Goal: Task Accomplishment & Management: Manage account settings

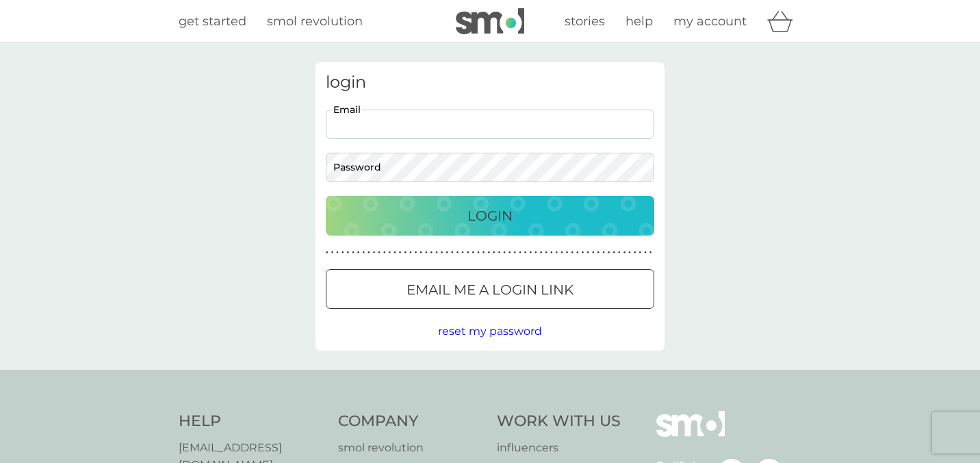
click at [456, 129] on input "Email" at bounding box center [490, 123] width 328 height 29
type input "[EMAIL_ADDRESS][DOMAIN_NAME]"
click at [478, 220] on p "Login" at bounding box center [489, 216] width 45 height 22
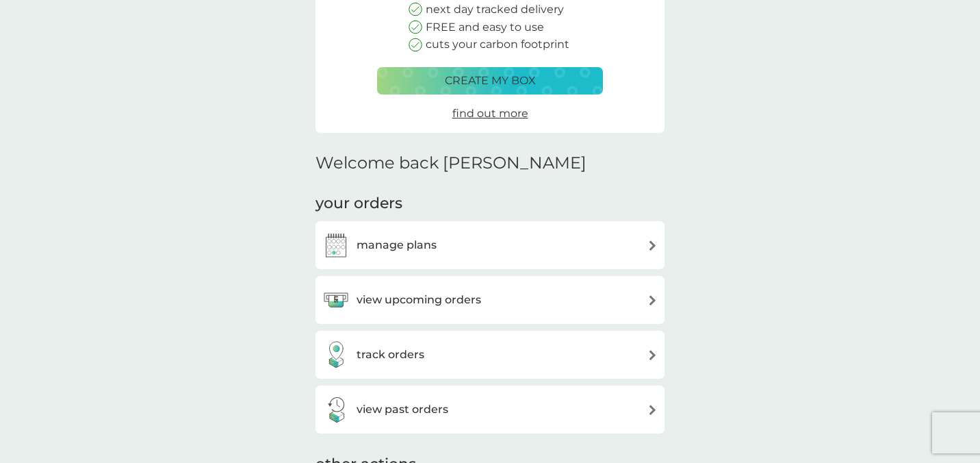
scroll to position [216, 0]
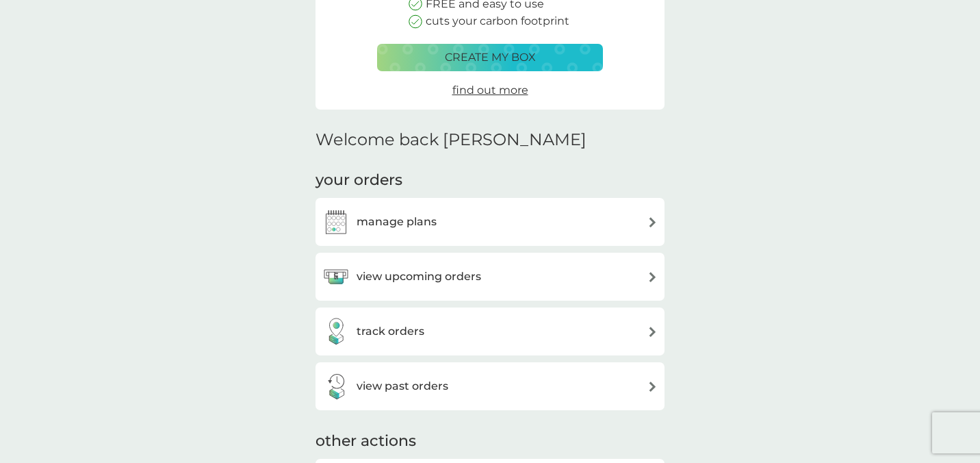
click at [569, 218] on div "manage plans" at bounding box center [489, 221] width 335 height 27
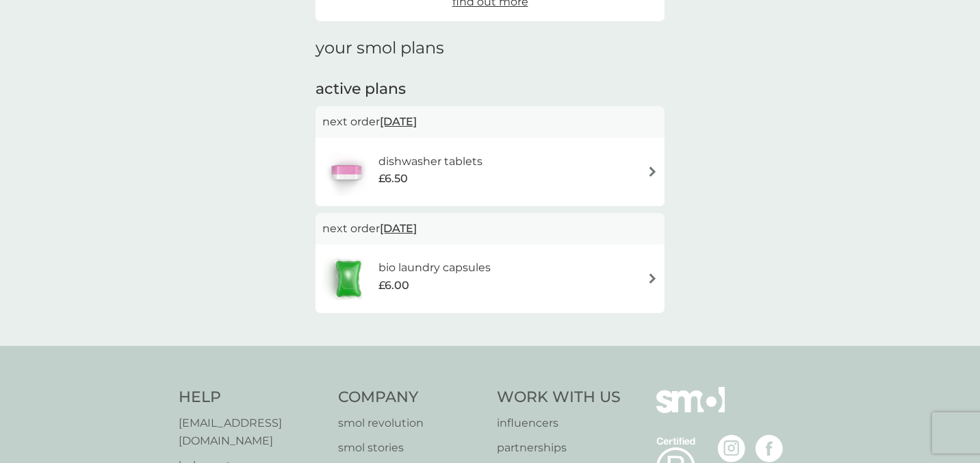
scroll to position [194, 0]
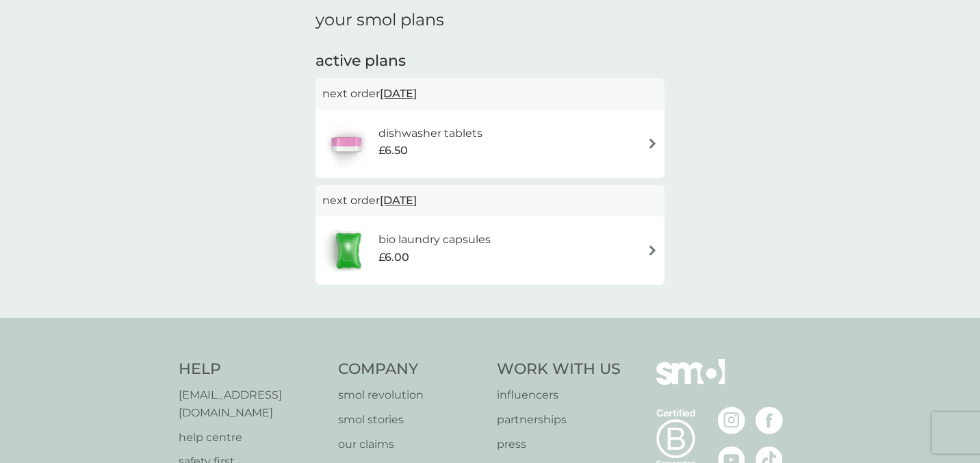
click at [457, 146] on div "£6.50" at bounding box center [430, 151] width 104 height 18
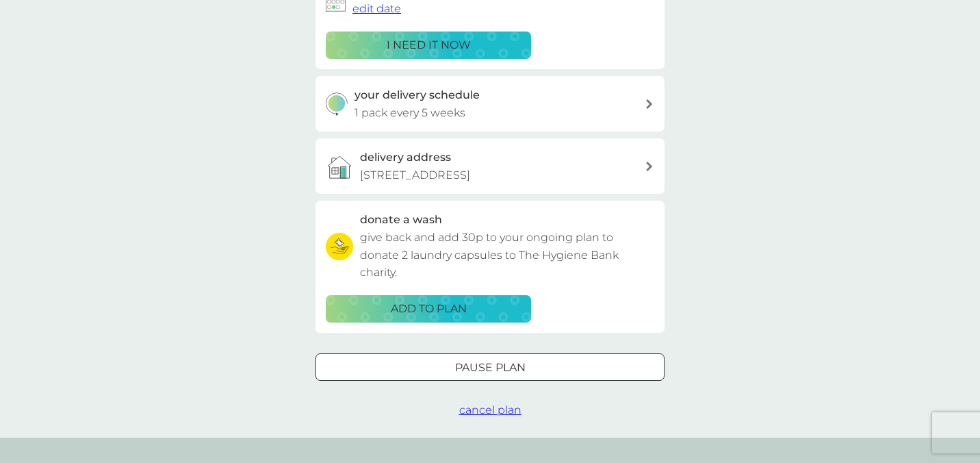
scroll to position [279, 0]
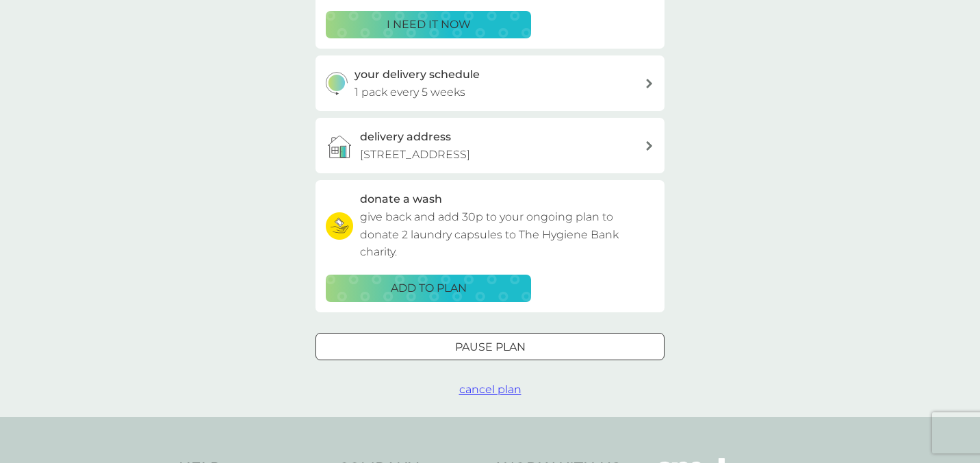
click at [477, 396] on span "cancel plan" at bounding box center [490, 389] width 62 height 13
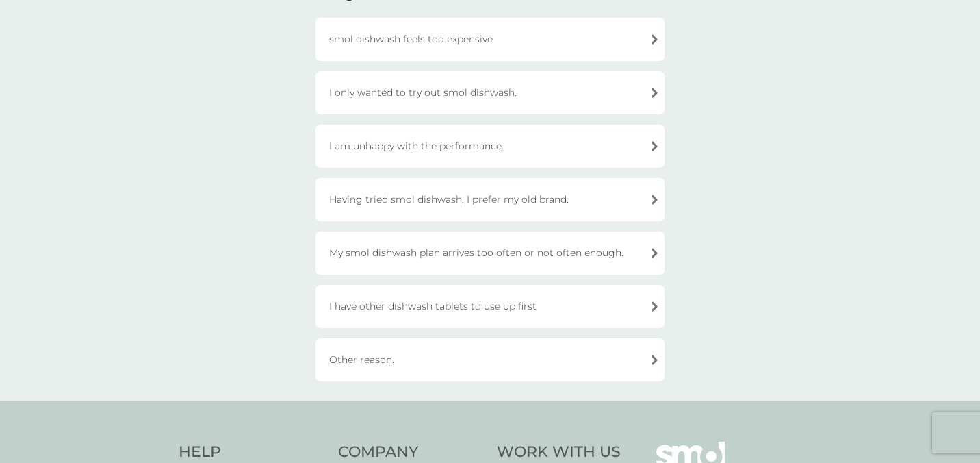
scroll to position [147, 0]
click at [463, 304] on div "I have other dishwash tablets to use up first" at bounding box center [489, 303] width 349 height 43
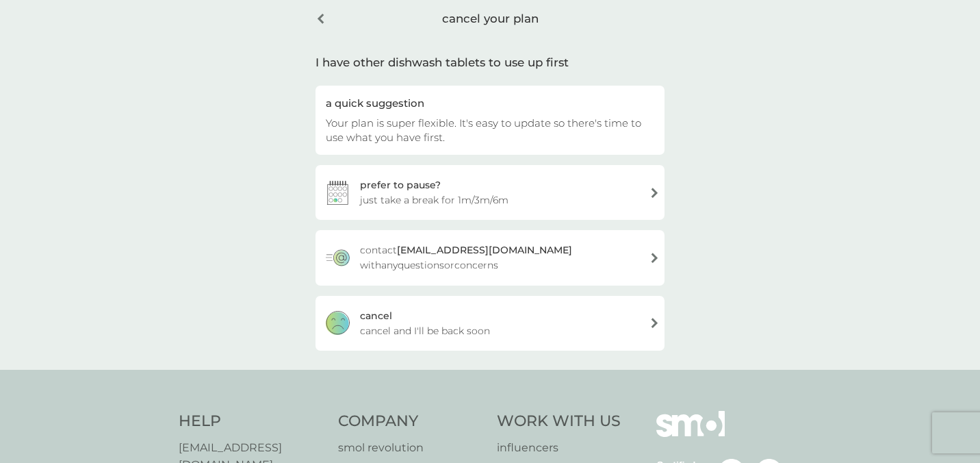
scroll to position [31, 0]
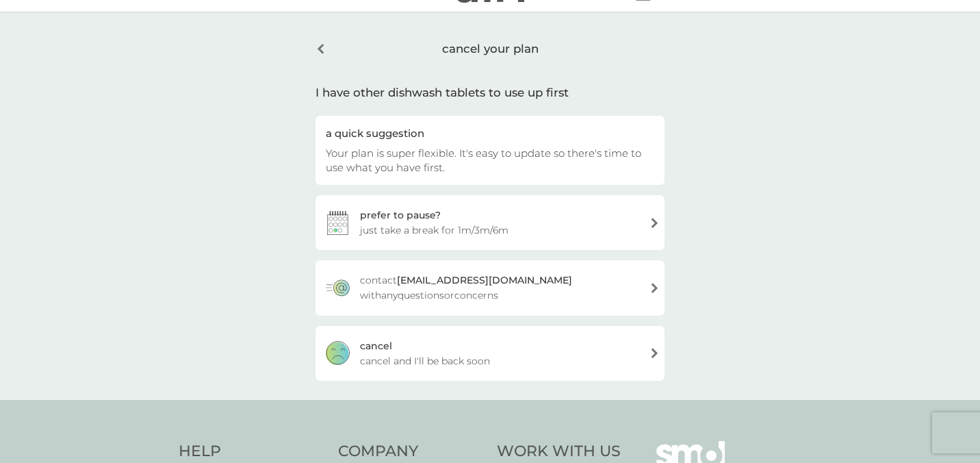
click at [441, 353] on span "cancel and I'll be back soon" at bounding box center [425, 360] width 130 height 15
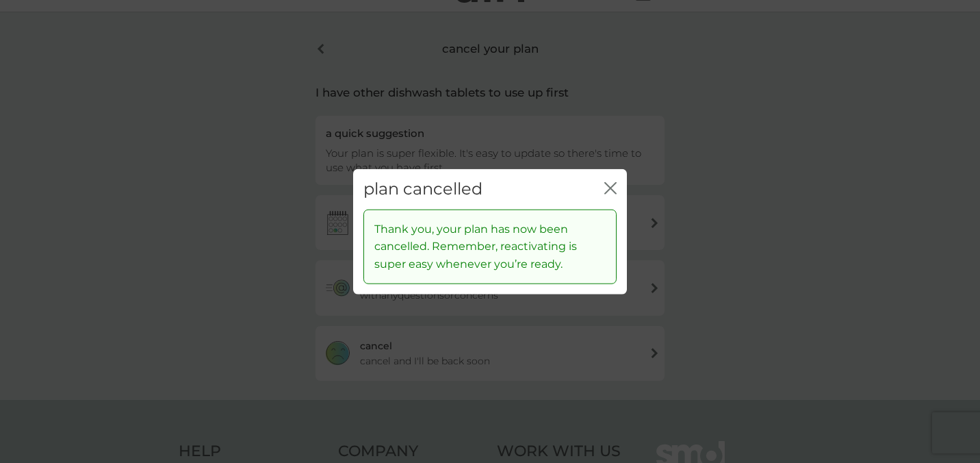
click at [606, 188] on icon "close" at bounding box center [610, 188] width 12 height 12
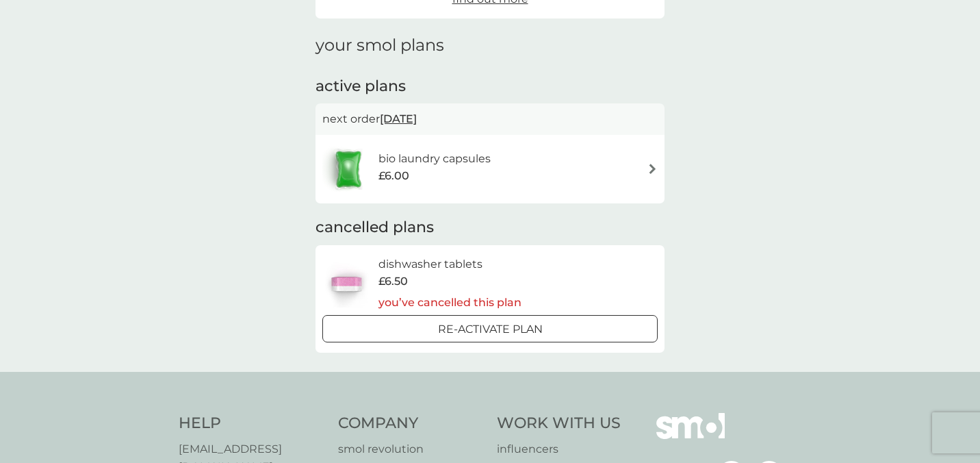
scroll to position [192, 0]
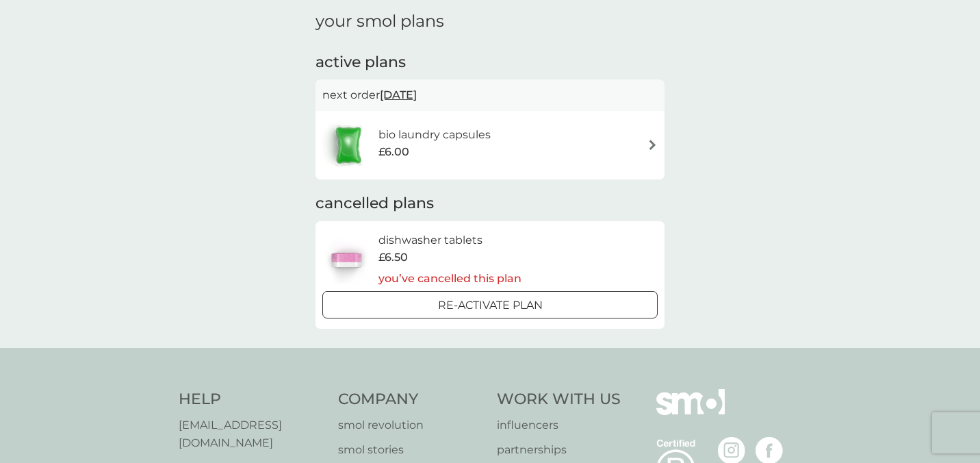
click at [534, 147] on div "bio laundry capsules £6.00" at bounding box center [489, 145] width 335 height 48
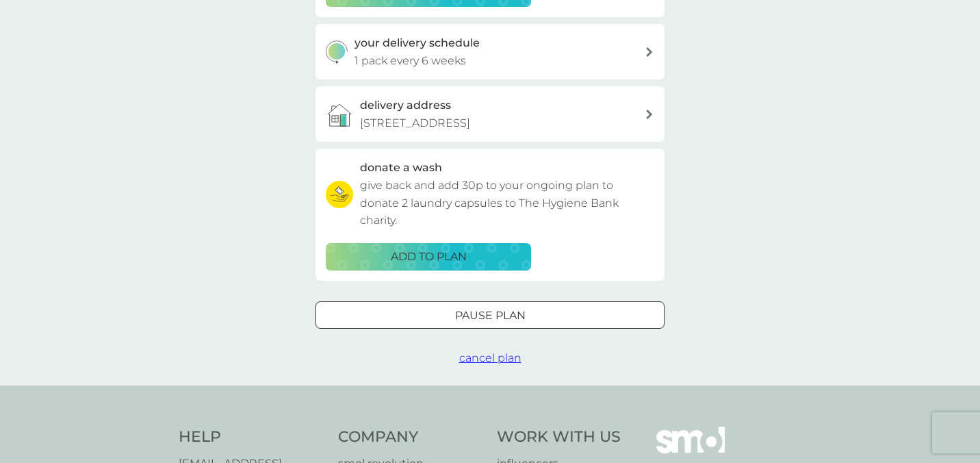
scroll to position [311, 0]
click at [479, 366] on button "cancel plan" at bounding box center [490, 357] width 62 height 18
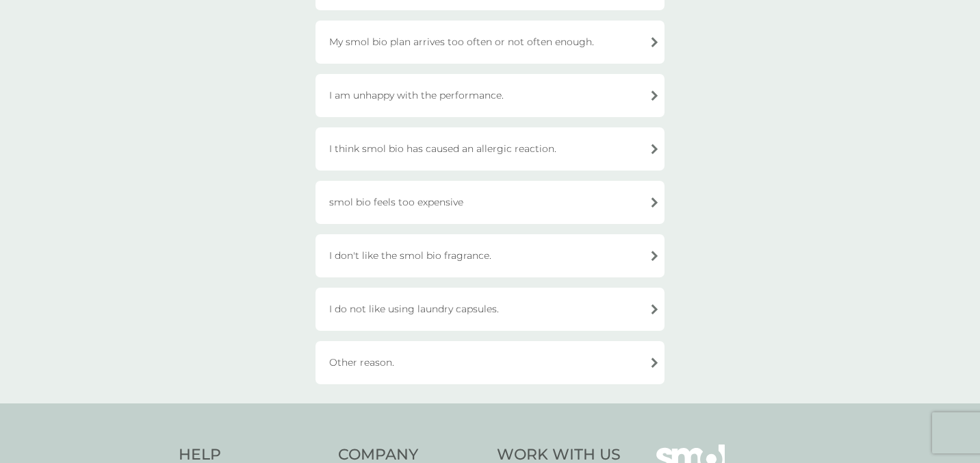
scroll to position [385, 0]
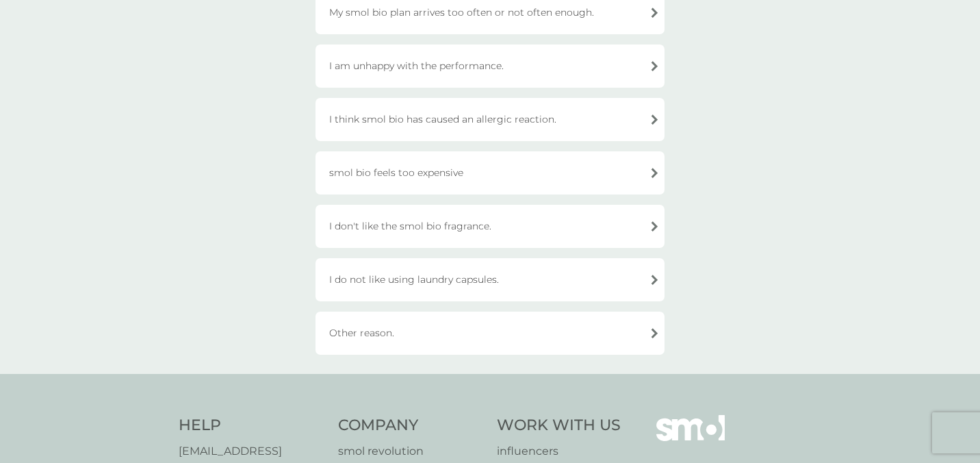
click at [455, 333] on div "Other reason." at bounding box center [489, 332] width 349 height 43
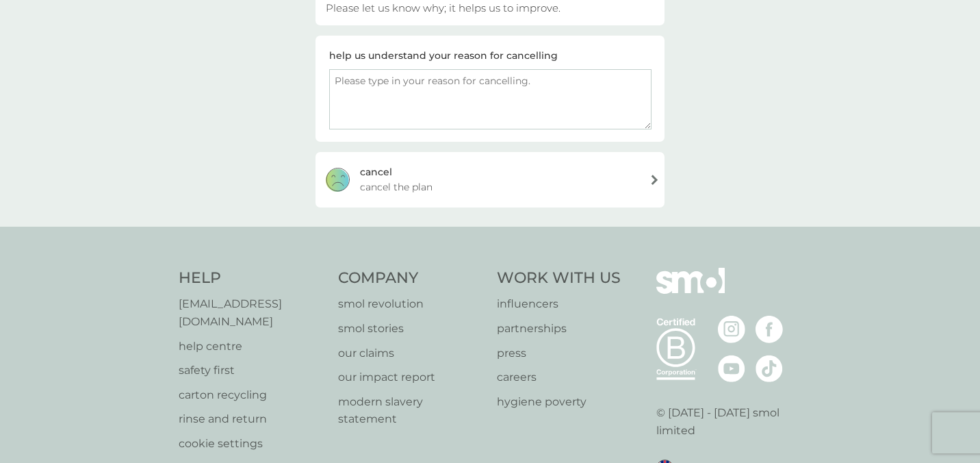
scroll to position [203, 0]
click at [441, 180] on div "cancel cancel the plan" at bounding box center [489, 180] width 349 height 55
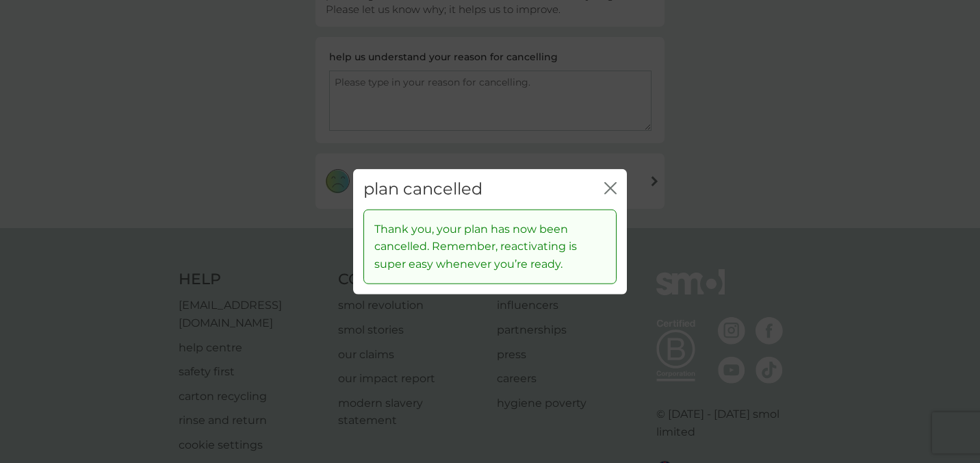
click at [610, 188] on icon "close" at bounding box center [607, 188] width 5 height 11
